Goal: Transaction & Acquisition: Subscribe to service/newsletter

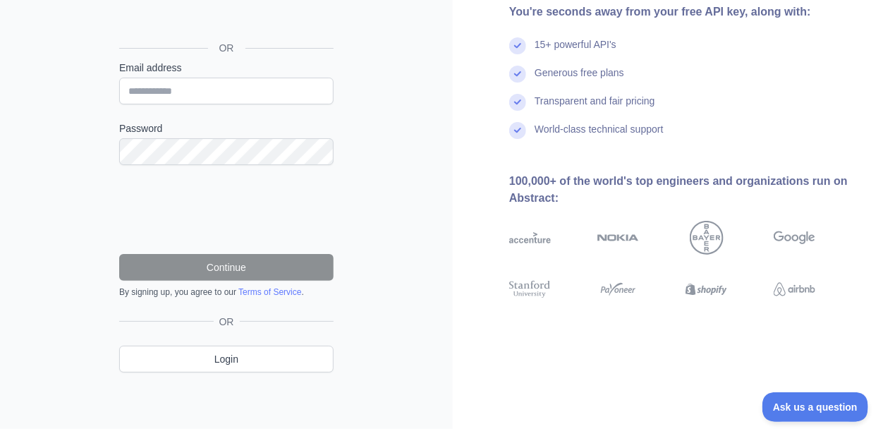
click at [606, 128] on div "World-class technical support" at bounding box center [599, 136] width 129 height 28
click at [814, 398] on button "Ask us a question" at bounding box center [809, 405] width 106 height 30
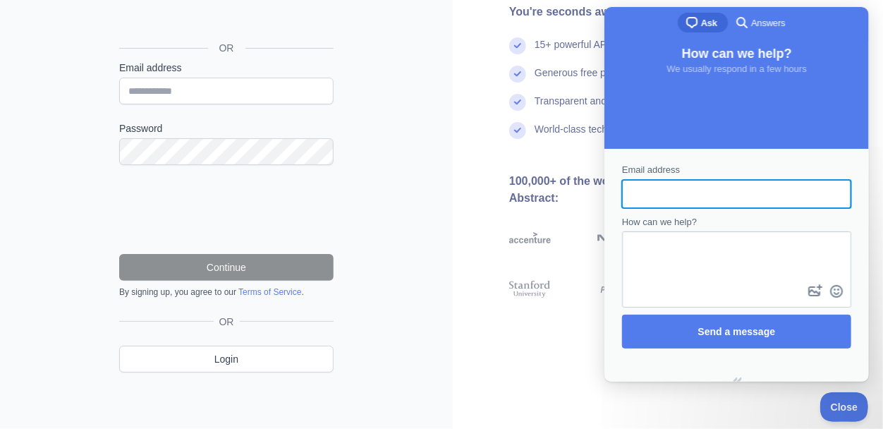
click at [497, 176] on div "You're seconds away from your free API key, along with: 15+ powerful API's Gene…" at bounding box center [668, 139] width 430 height 271
